Goal: Transaction & Acquisition: Register for event/course

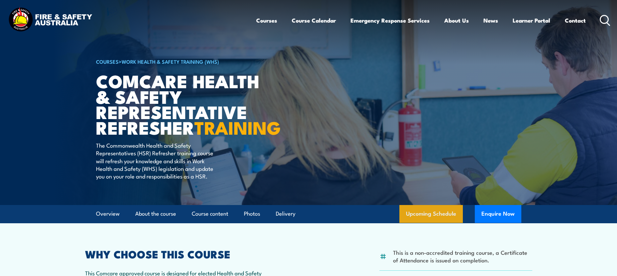
click at [417, 223] on link "Upcoming Schedule" at bounding box center [430, 214] width 63 height 18
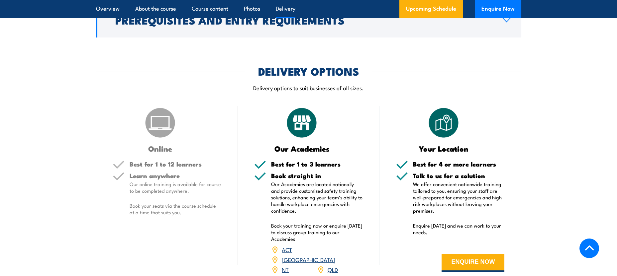
scroll to position [825, 0]
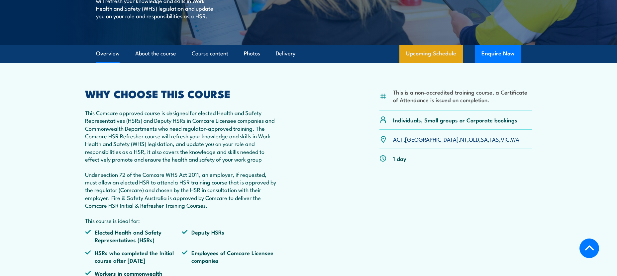
click at [430, 63] on link "Upcoming Schedule" at bounding box center [430, 54] width 63 height 18
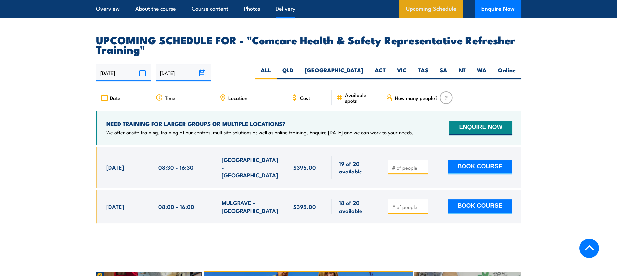
scroll to position [1162, 0]
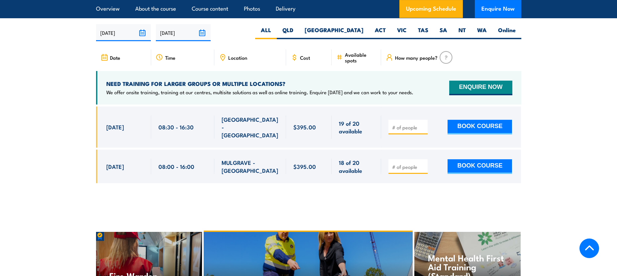
click at [224, 61] on icon at bounding box center [222, 57] width 7 height 7
click at [234, 60] on span "Location" at bounding box center [237, 58] width 19 height 6
click at [239, 128] on span "[GEOGRAPHIC_DATA] - [GEOGRAPHIC_DATA]" at bounding box center [250, 127] width 57 height 23
drag, startPoint x: 239, startPoint y: 128, endPoint x: 295, endPoint y: 133, distance: 56.7
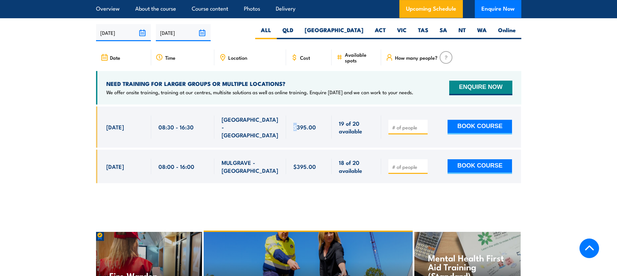
click at [295, 133] on div "$395.00" at bounding box center [308, 127] width 31 height 23
click at [472, 130] on button "BOOK COURSE" at bounding box center [480, 127] width 64 height 15
click at [458, 129] on button "BOOK COURSE" at bounding box center [480, 127] width 64 height 15
type input "1"
click at [424, 126] on input "1" at bounding box center [408, 127] width 33 height 7
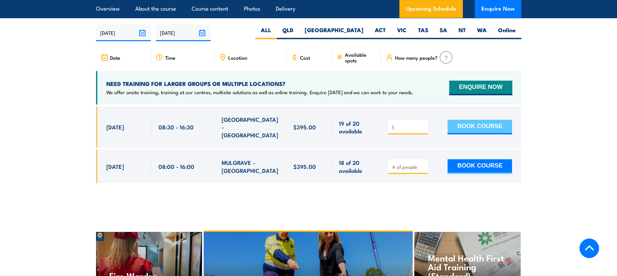
click at [479, 128] on button "BOOK COURSE" at bounding box center [480, 127] width 64 height 15
